Goal: Information Seeking & Learning: Learn about a topic

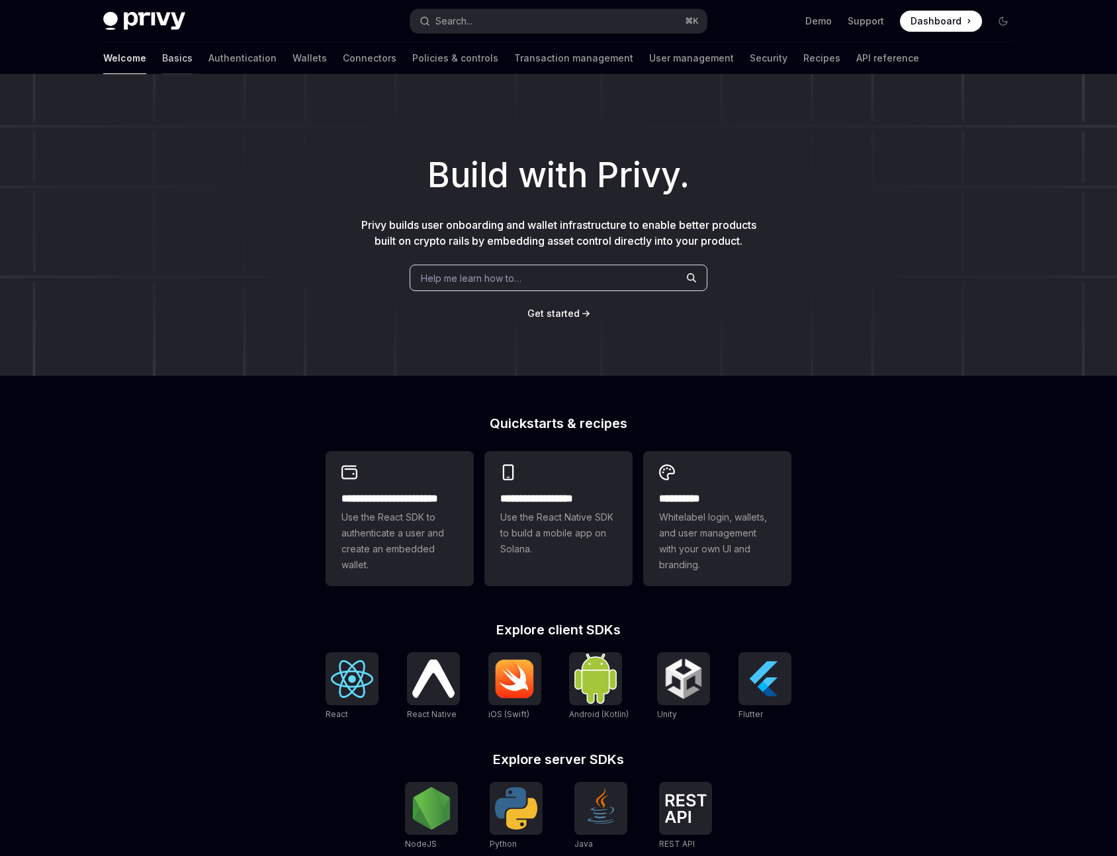
click at [162, 53] on link "Basics" at bounding box center [177, 58] width 30 height 32
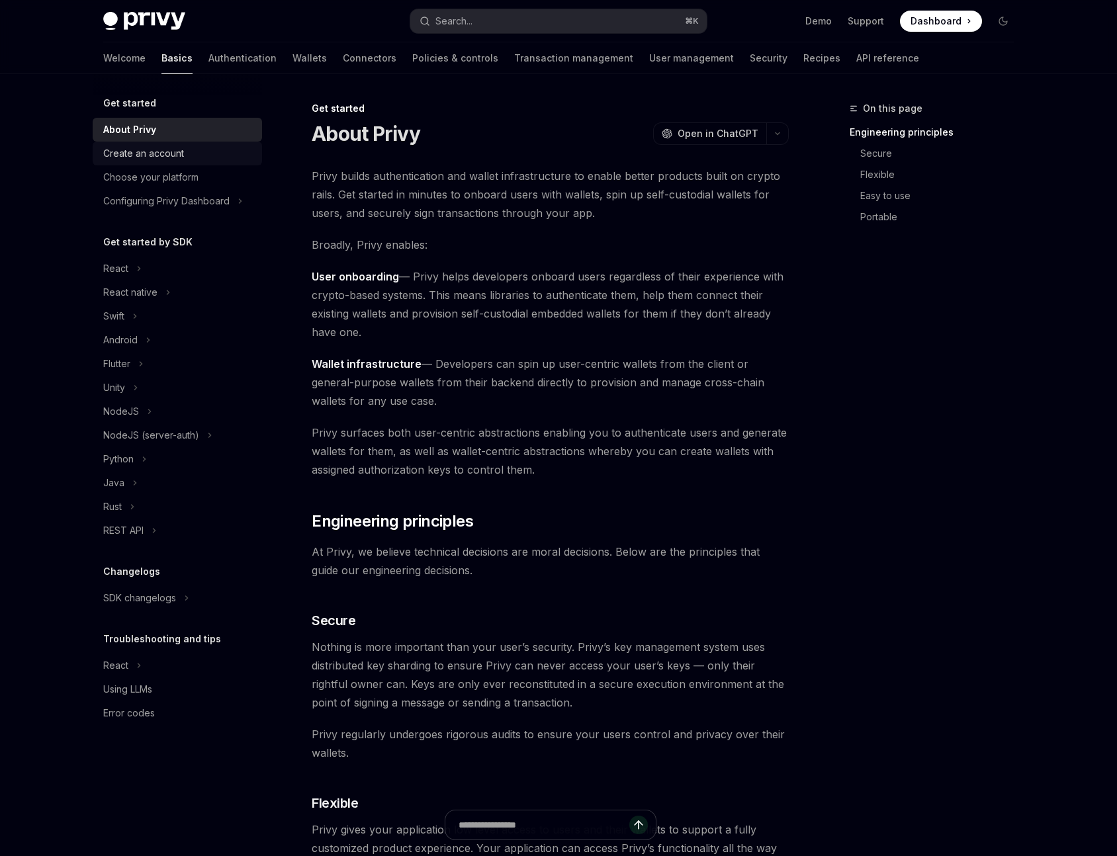
click at [169, 153] on div "Create an account" at bounding box center [143, 154] width 81 height 16
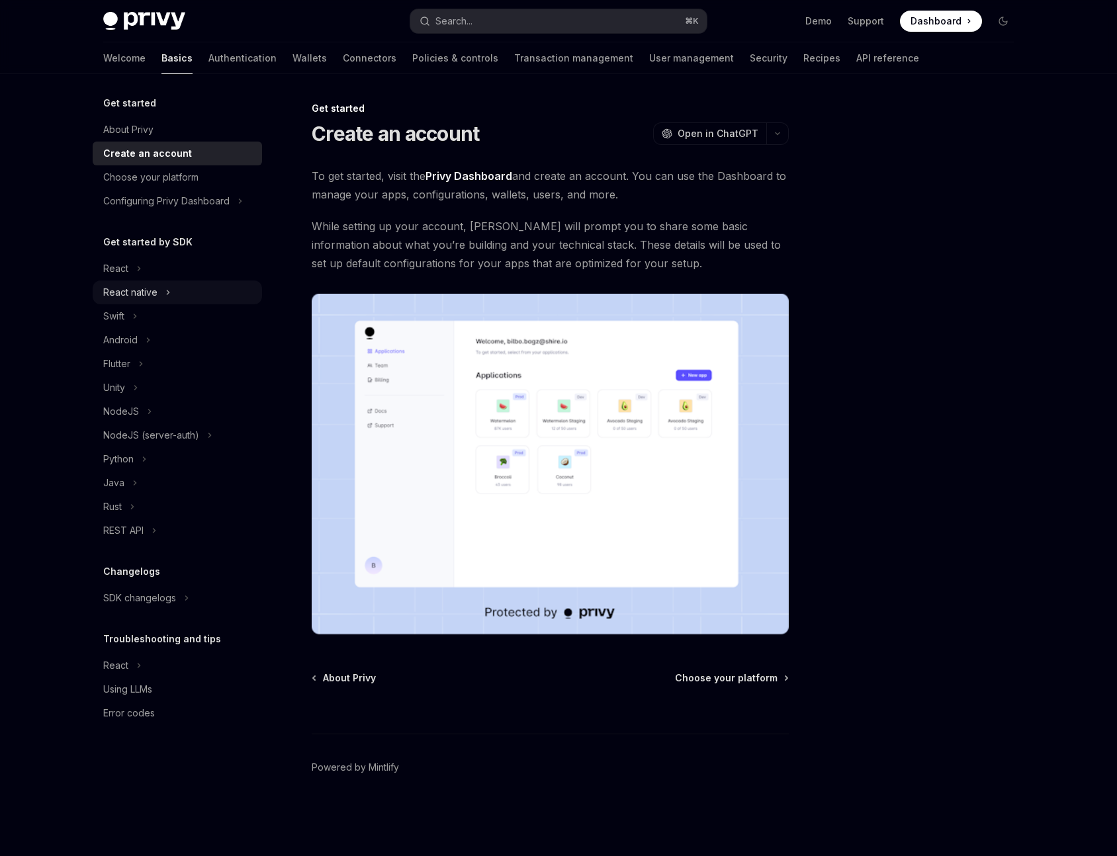
click at [143, 291] on div "React native" at bounding box center [130, 293] width 54 height 16
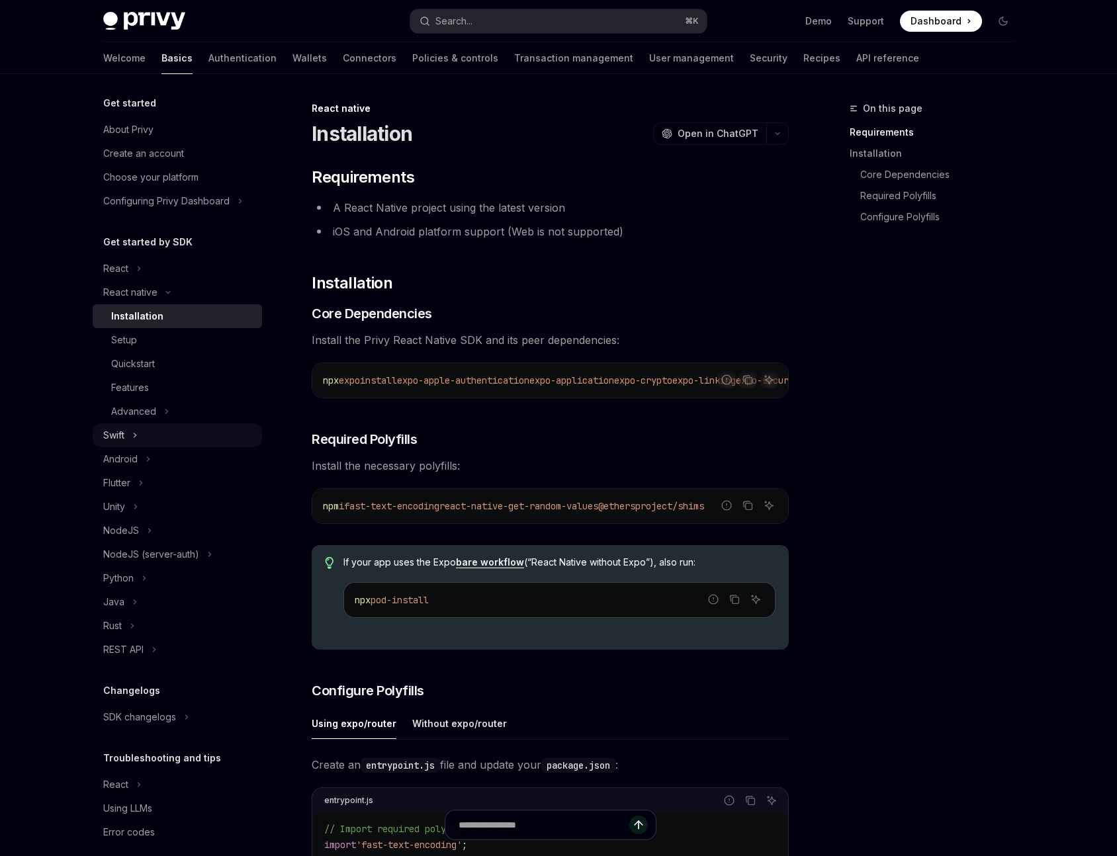
click at [139, 438] on button "Swift" at bounding box center [177, 436] width 169 height 24
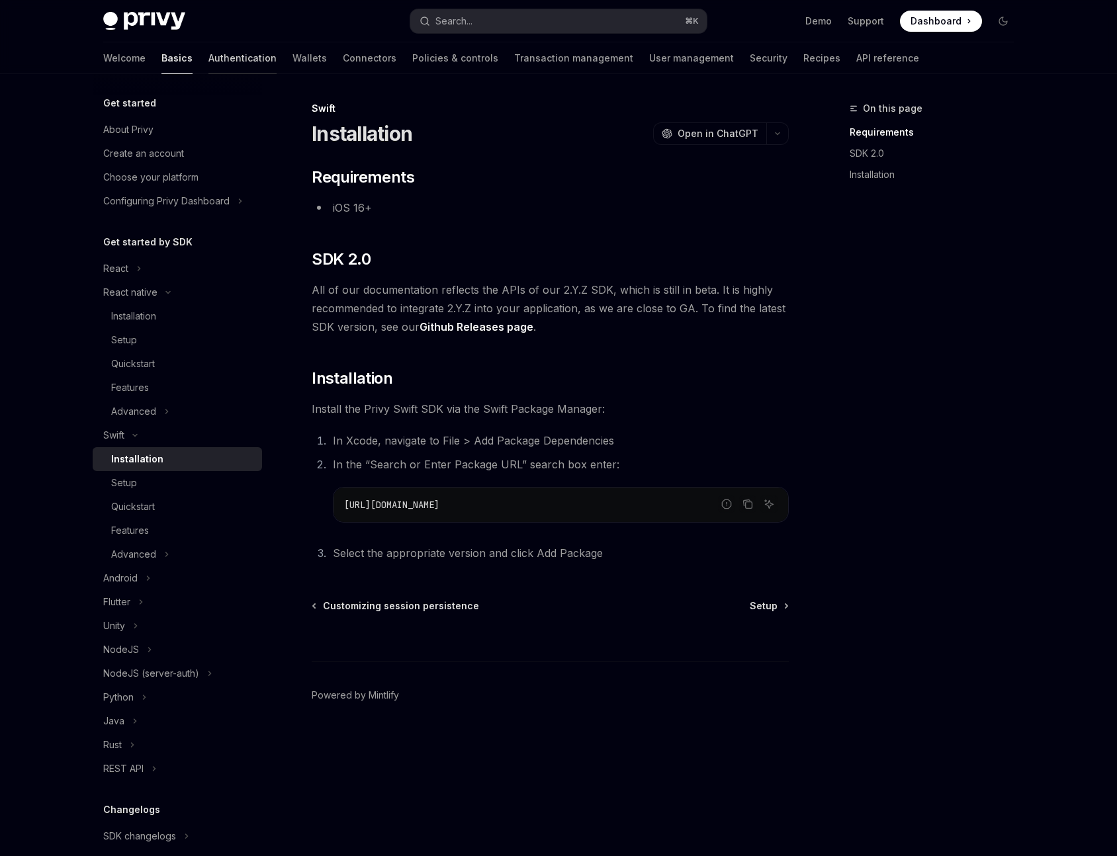
click at [210, 56] on link "Authentication" at bounding box center [242, 58] width 68 height 32
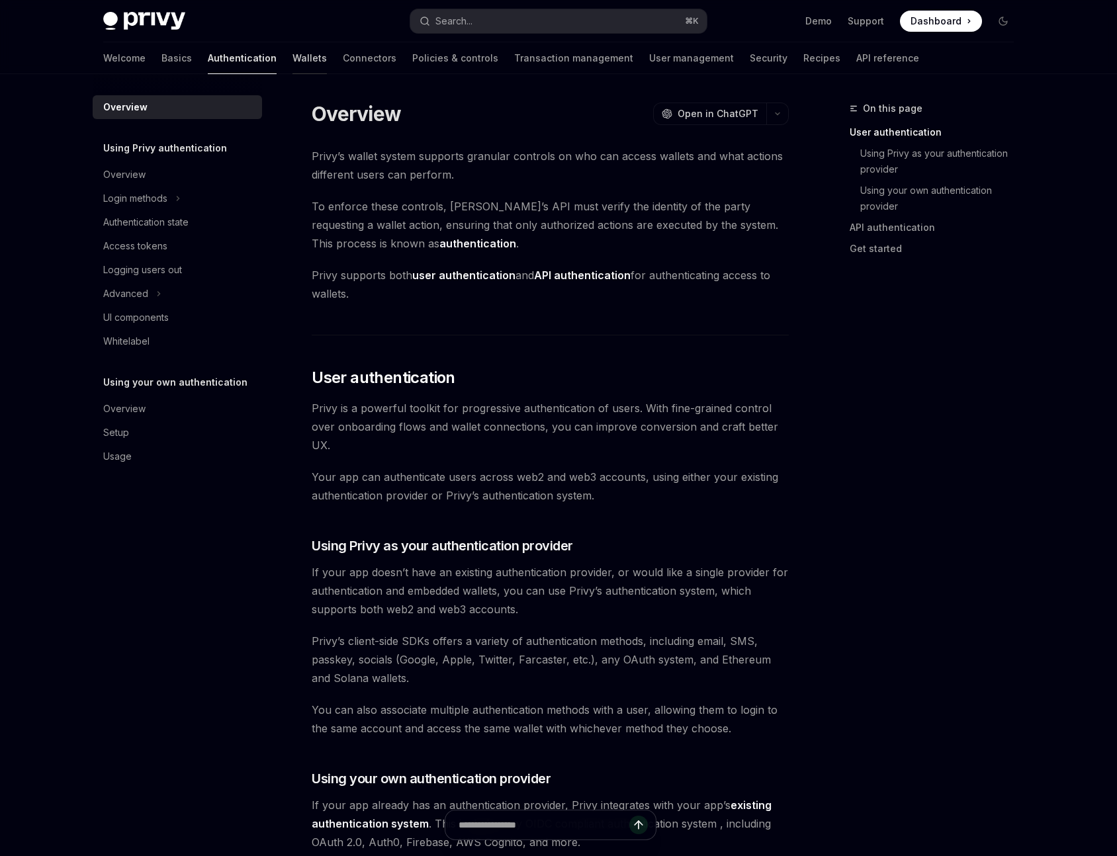
click at [293, 53] on link "Wallets" at bounding box center [310, 58] width 34 height 32
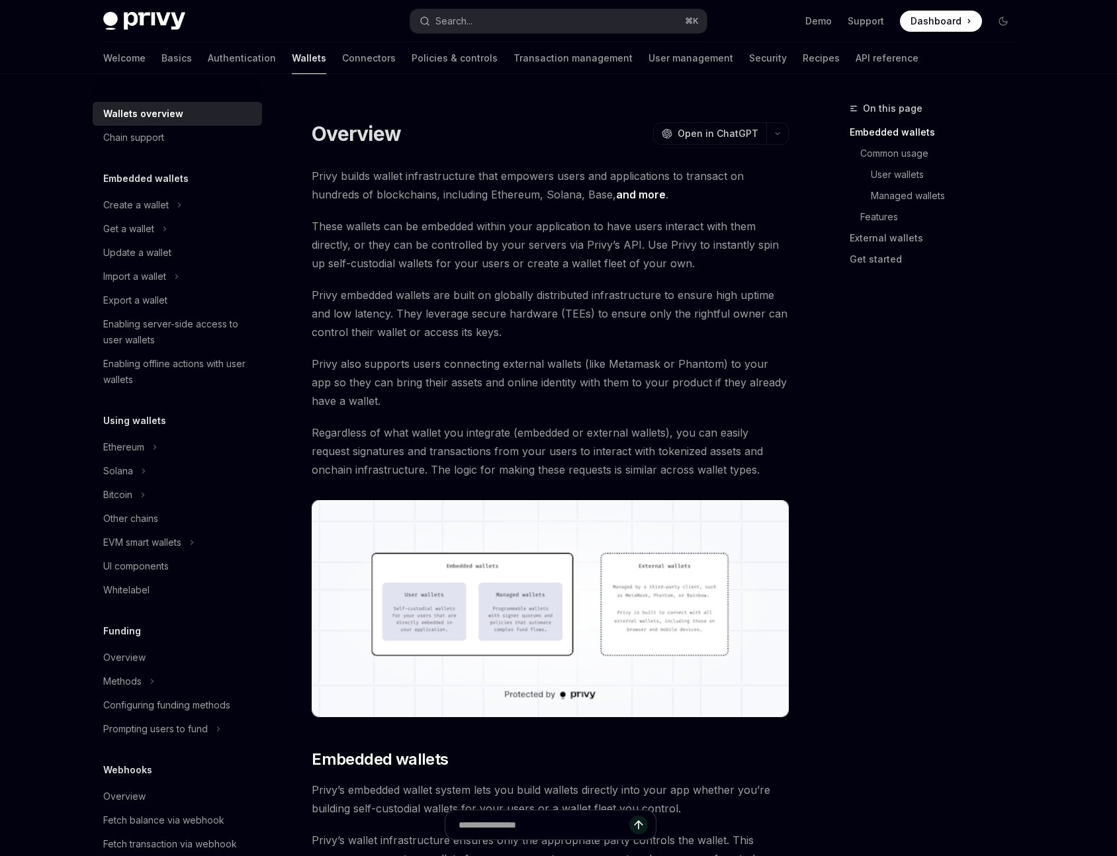
click at [137, 177] on h5 "Embedded wallets" at bounding box center [145, 179] width 85 height 16
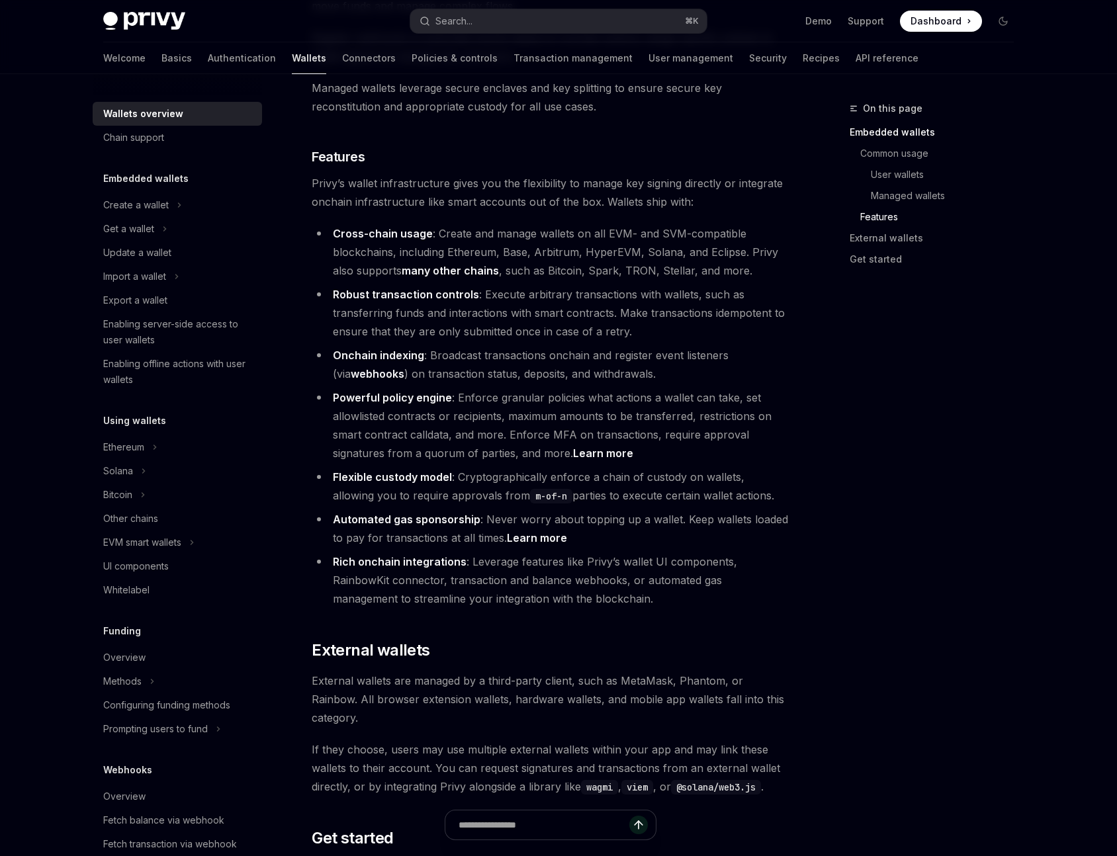
scroll to position [1166, 0]
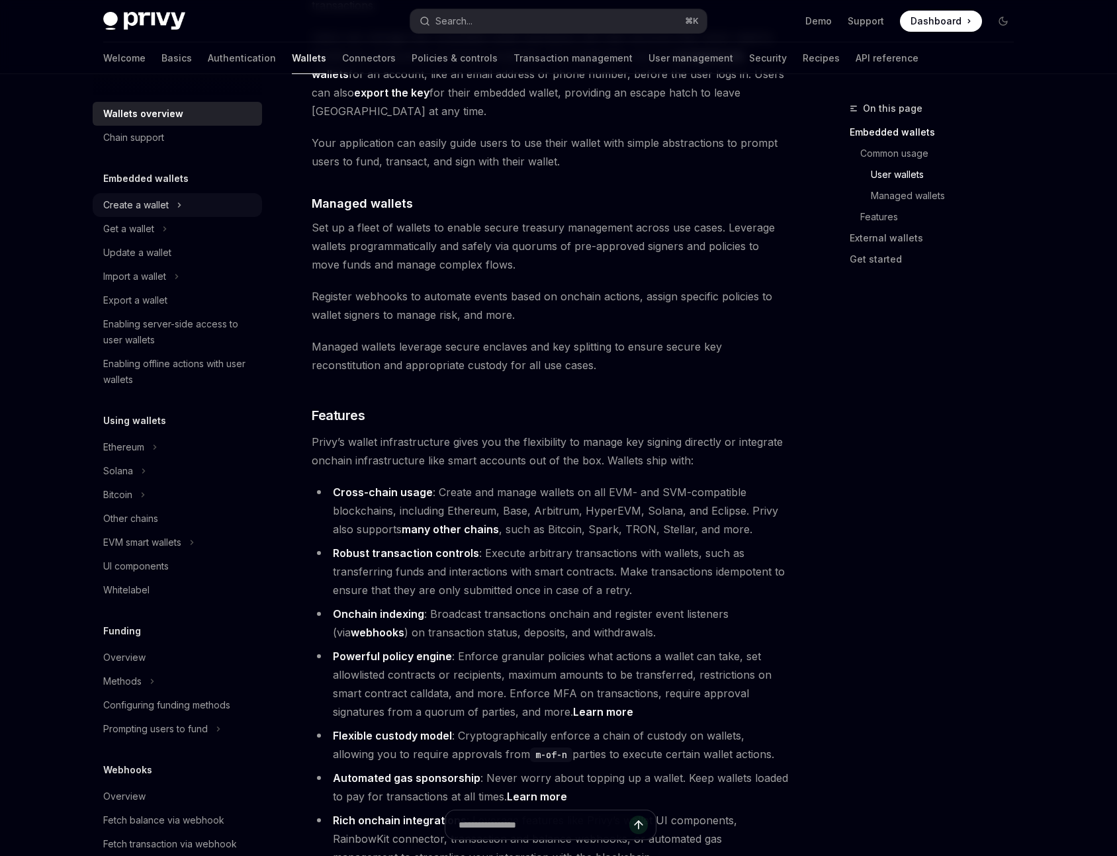
click at [144, 194] on button "Create a wallet" at bounding box center [177, 205] width 169 height 24
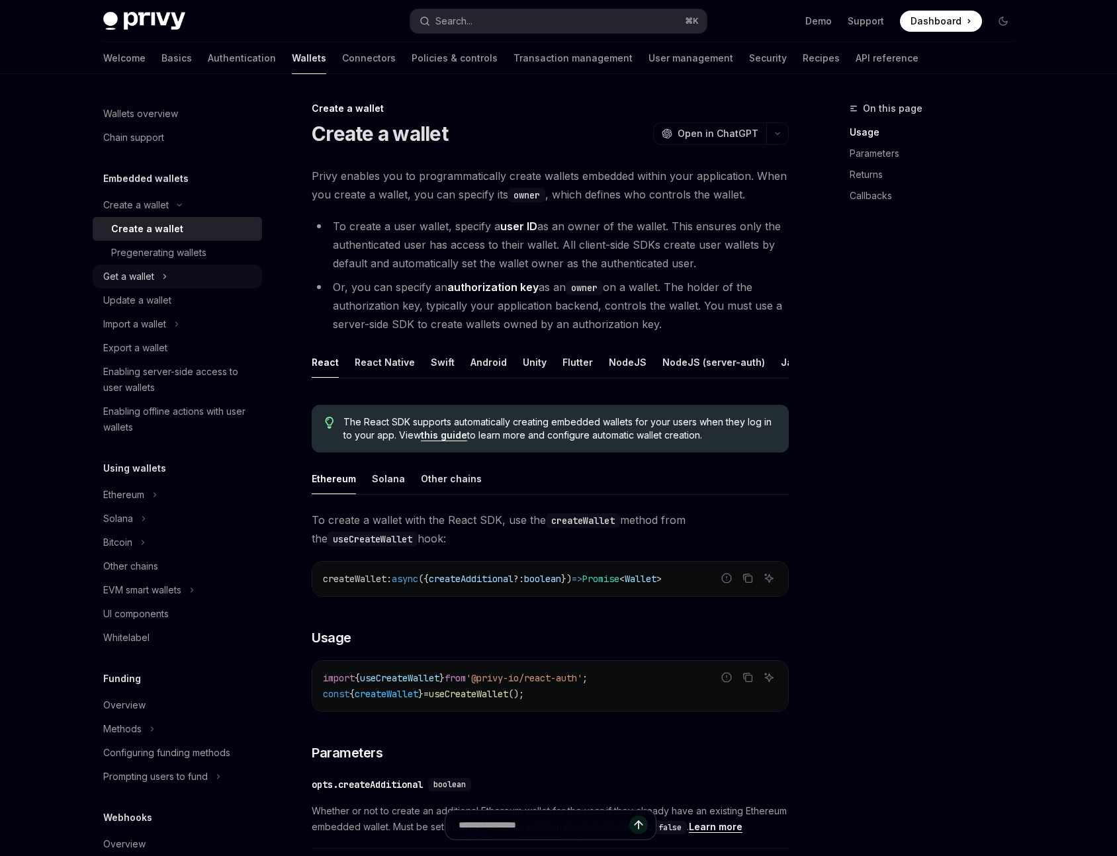
click at [140, 277] on div "Get a wallet" at bounding box center [128, 277] width 51 height 16
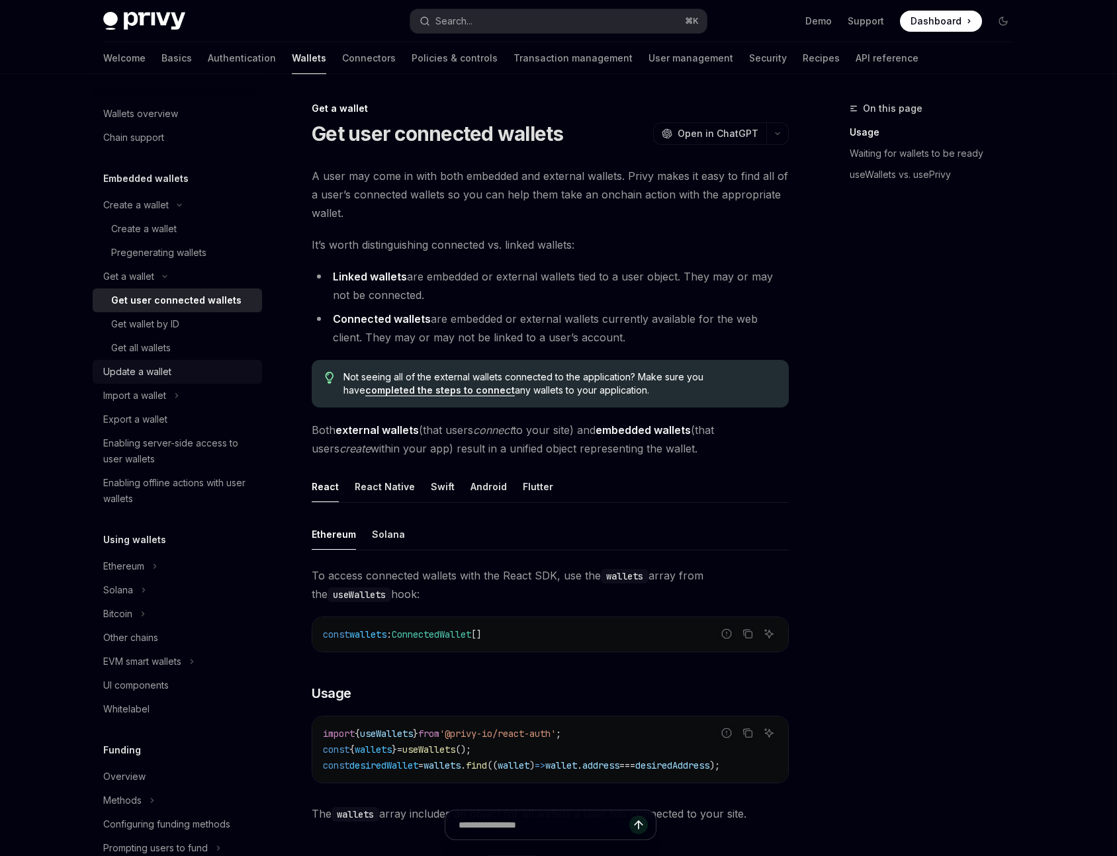
click at [137, 375] on div "Update a wallet" at bounding box center [137, 372] width 68 height 16
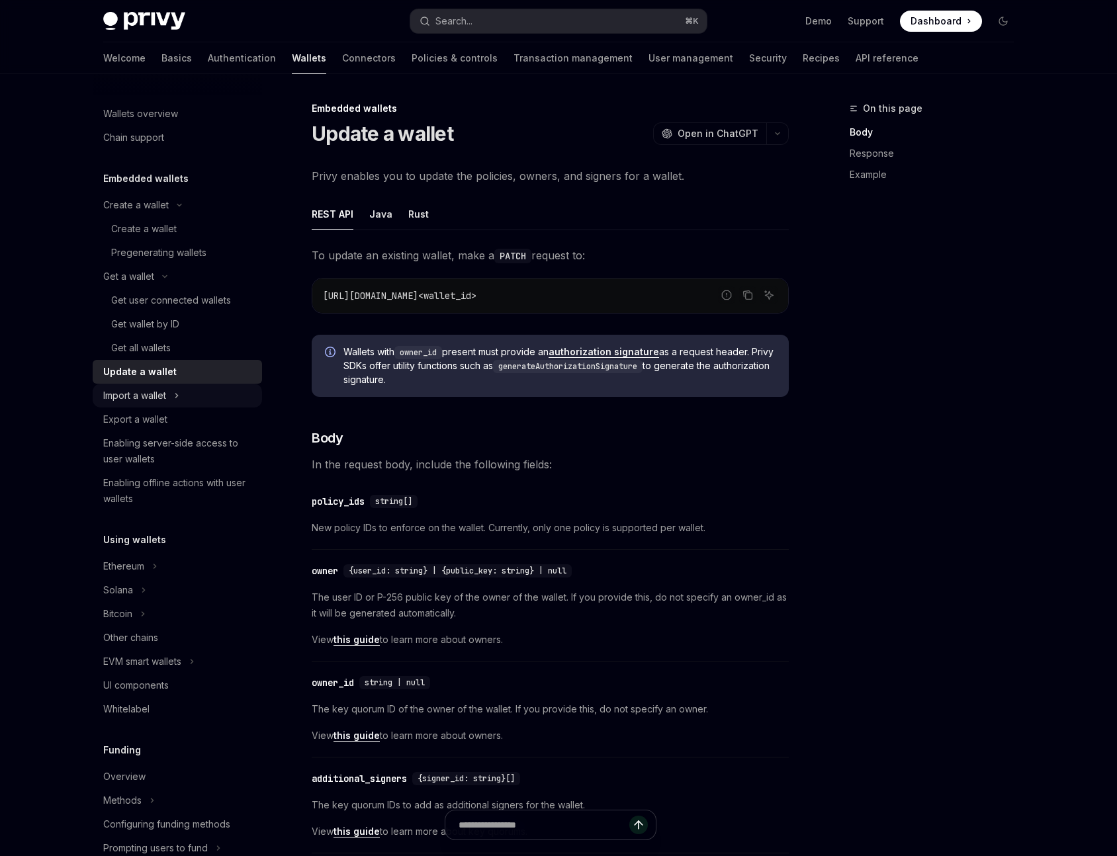
click at [140, 405] on button "Import a wallet" at bounding box center [177, 396] width 169 height 24
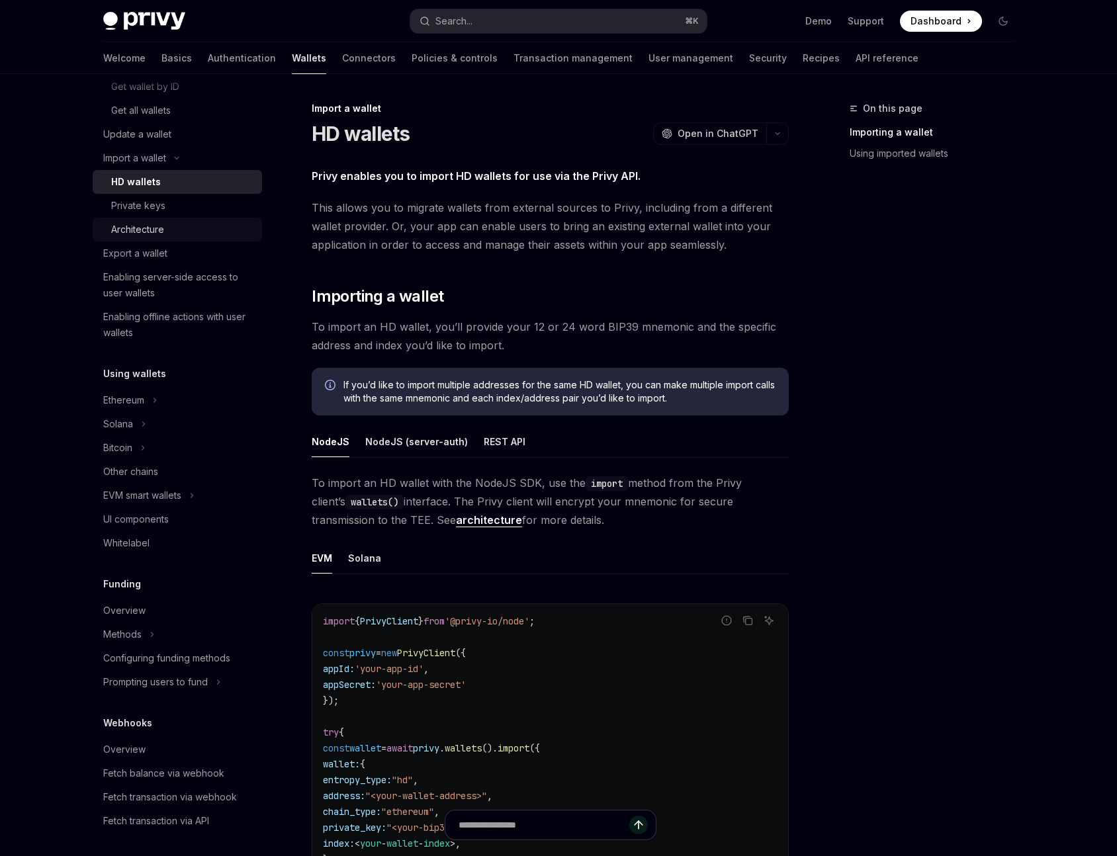
scroll to position [277, 0]
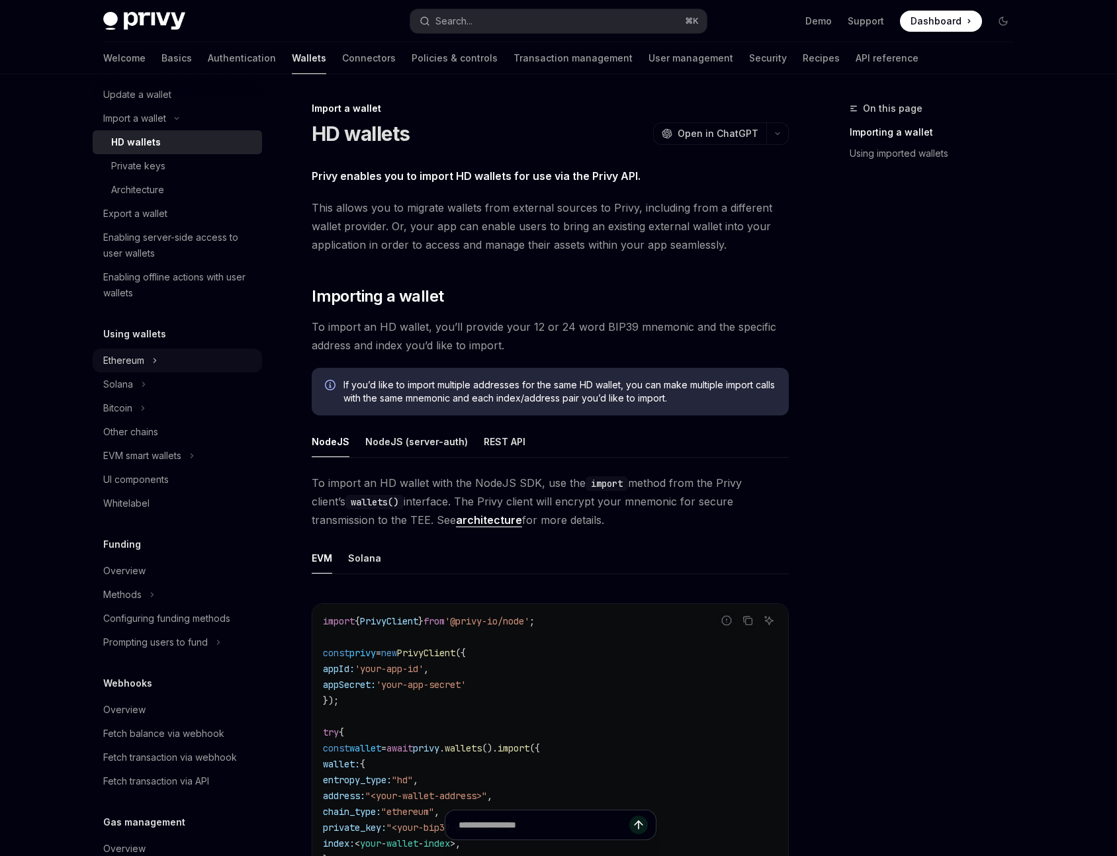
click at [141, 360] on div "Ethereum" at bounding box center [123, 361] width 41 height 16
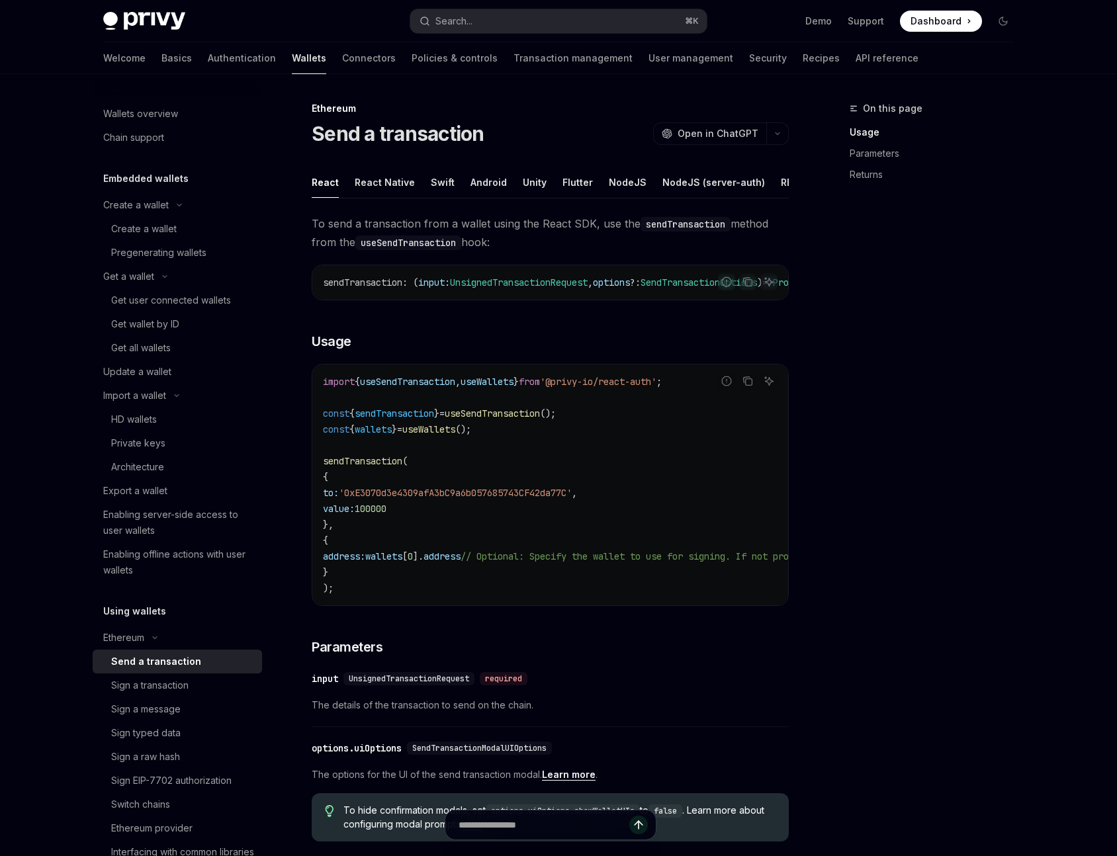
click at [130, 21] on img at bounding box center [144, 21] width 82 height 19
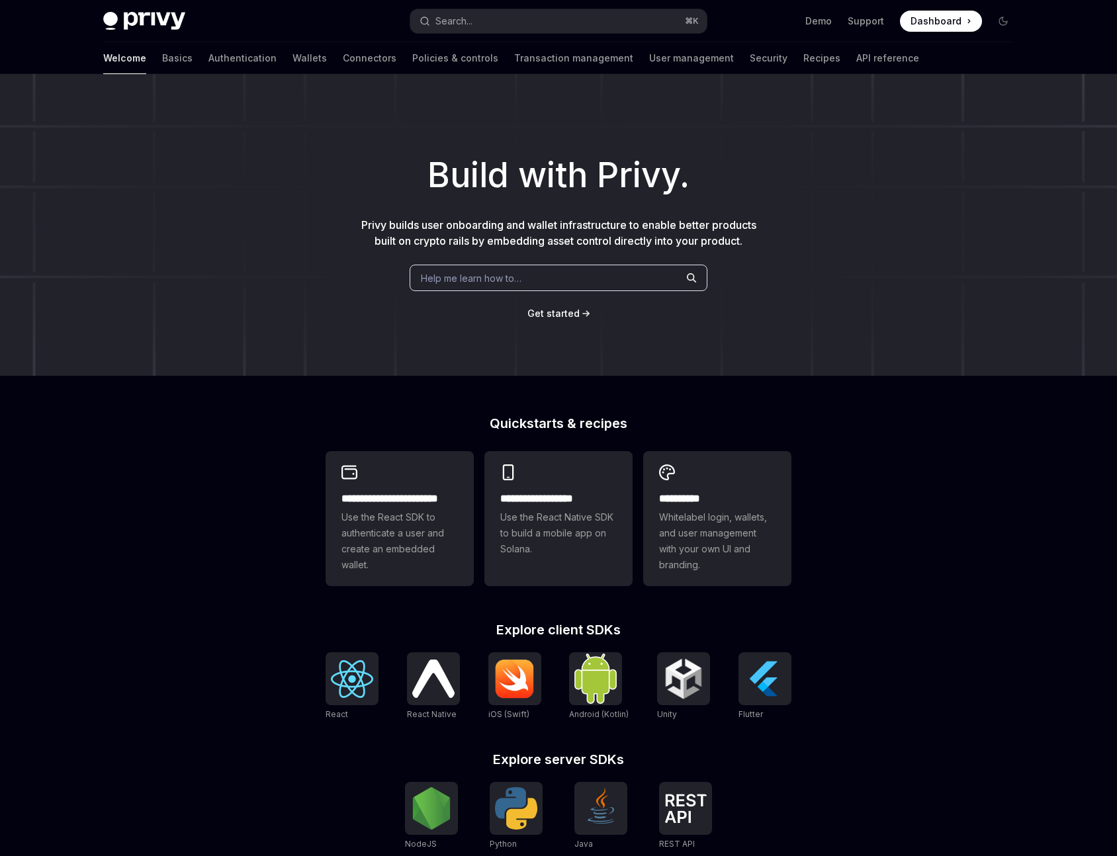
click at [933, 25] on span "Dashboard" at bounding box center [936, 21] width 51 height 13
click at [162, 56] on link "Basics" at bounding box center [177, 58] width 30 height 32
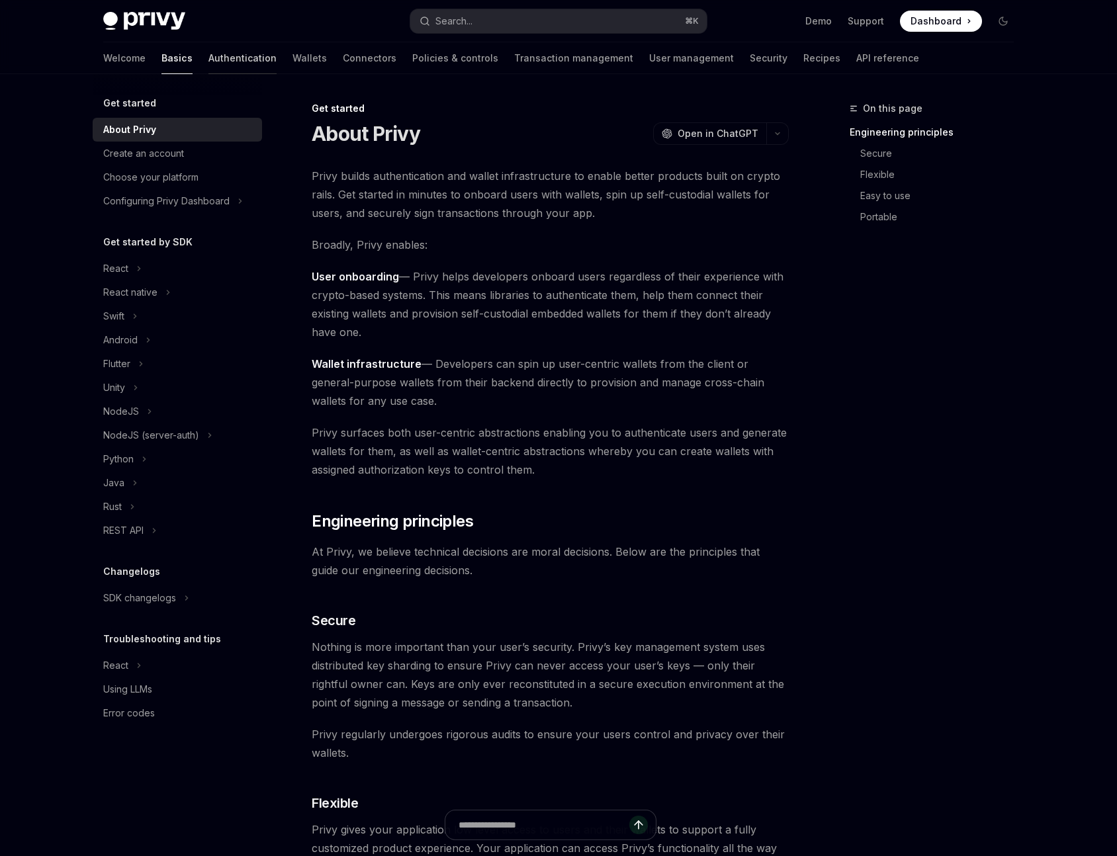
click at [208, 54] on link "Authentication" at bounding box center [242, 58] width 68 height 32
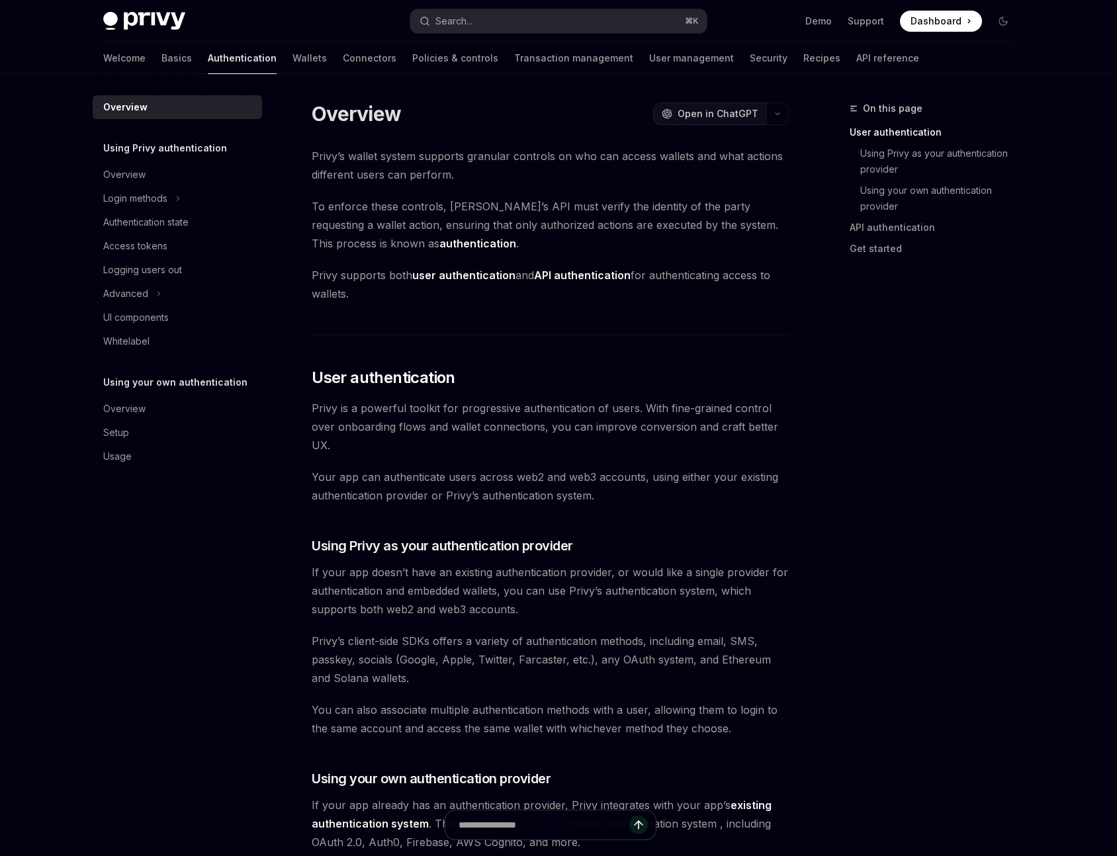
click at [695, 117] on span "Open in ChatGPT" at bounding box center [718, 113] width 81 height 13
type textarea "*"
